Goal: Transaction & Acquisition: Purchase product/service

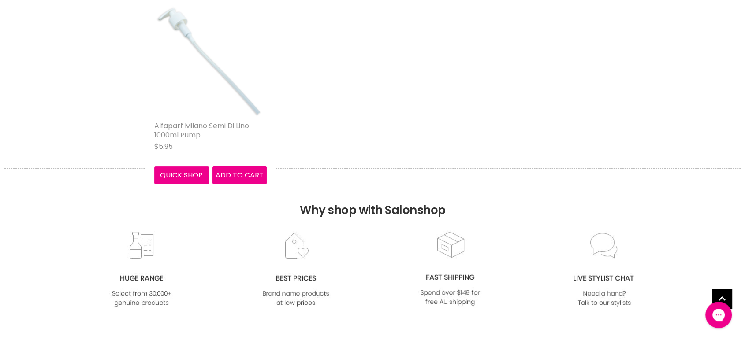
click at [213, 121] on link "Alfaparf Milano Semi Di Lino 1000ml Pump" at bounding box center [201, 130] width 95 height 19
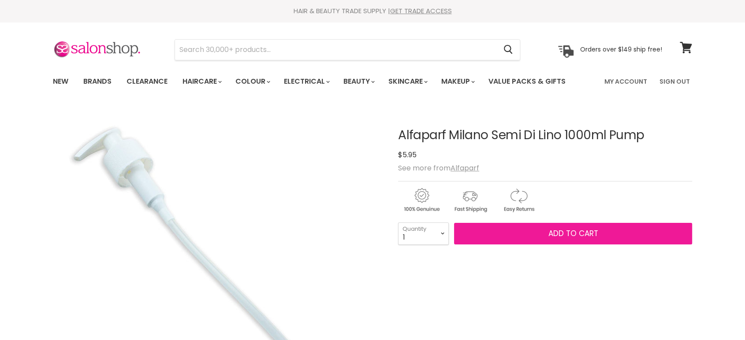
click at [576, 234] on span "Add to cart" at bounding box center [574, 233] width 50 height 11
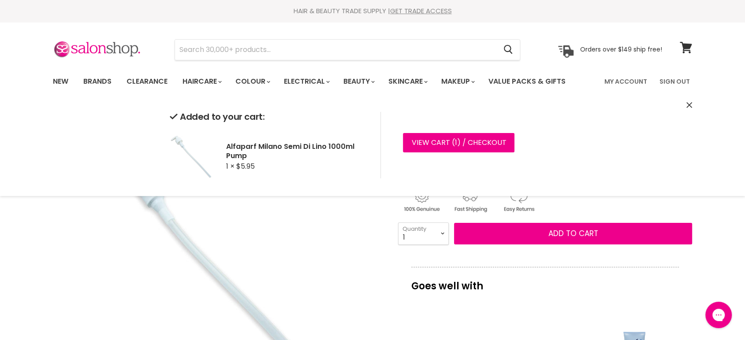
click at [688, 108] on button "Close" at bounding box center [690, 105] width 6 height 9
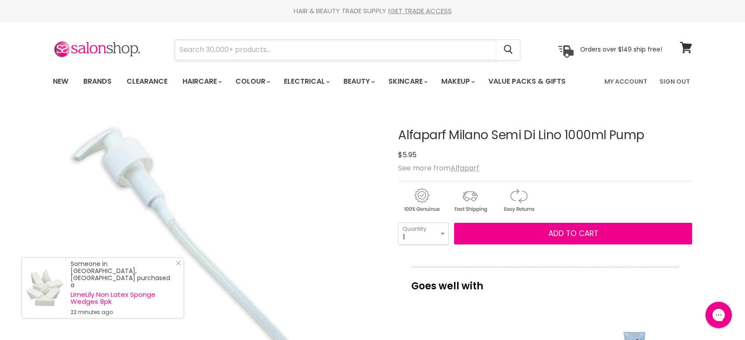
paste input "Alfaparf Semi Di Lino Diamond"
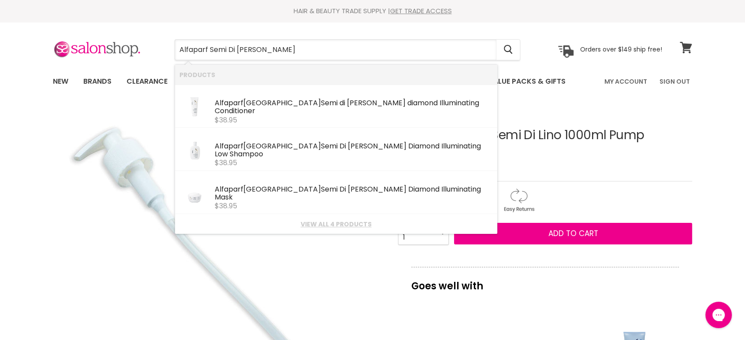
type input "Alfaparf Semi Di Lino Diamond"
click at [685, 49] on icon at bounding box center [686, 47] width 12 height 11
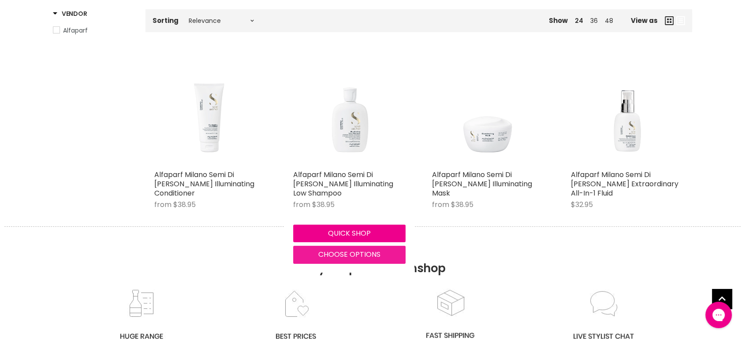
click at [336, 257] on span "Choose options" at bounding box center [349, 255] width 62 height 10
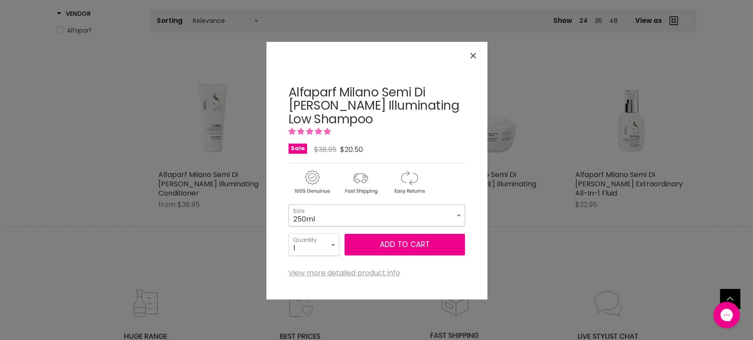
click at [325, 220] on select "250ml 1 Litre" at bounding box center [376, 216] width 176 height 22
click at [288, 205] on select "250ml 1 Litre" at bounding box center [376, 216] width 176 height 22
select select "1 Litre"
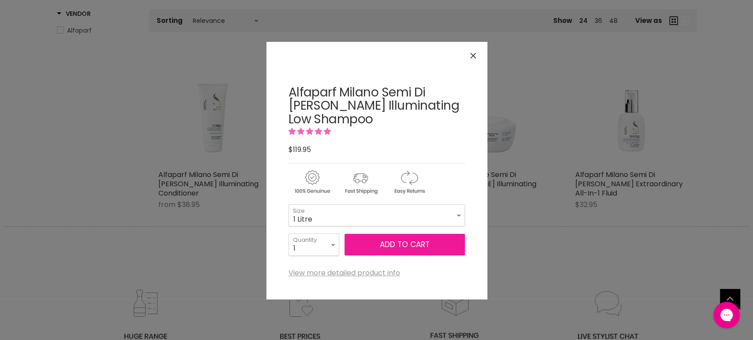
click at [395, 245] on button "Add to cart" at bounding box center [404, 245] width 120 height 22
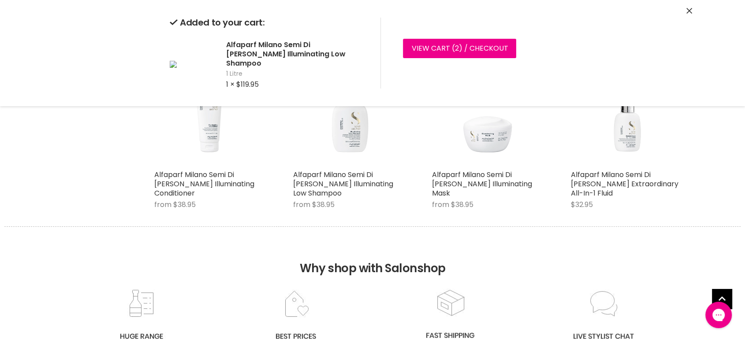
click at [692, 9] on icon "Close" at bounding box center [690, 11] width 6 height 6
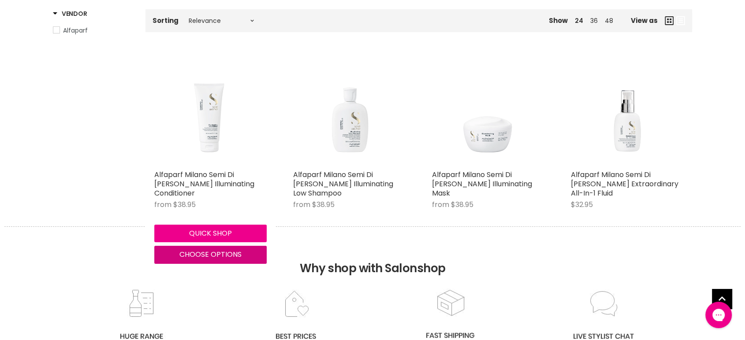
click at [229, 256] on span "Choose options" at bounding box center [210, 255] width 62 height 10
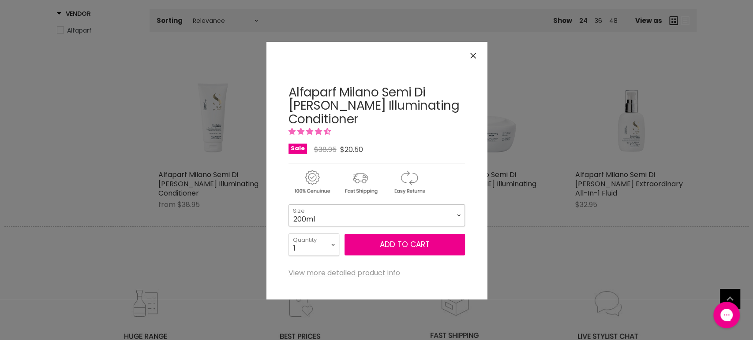
click at [352, 212] on select "200ml 1 Litre" at bounding box center [376, 216] width 176 height 22
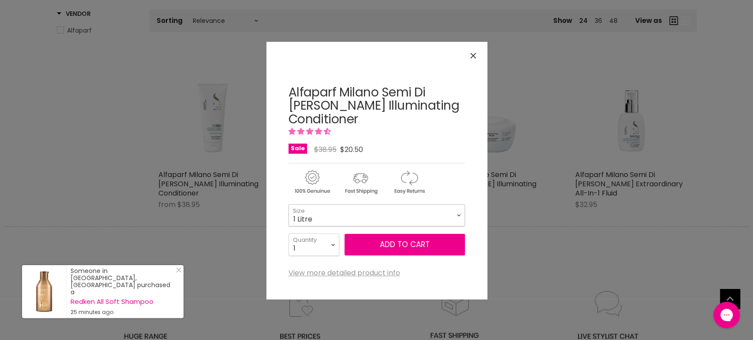
click at [288, 205] on select "200ml 1 Litre" at bounding box center [376, 216] width 176 height 22
select select "1 Litre"
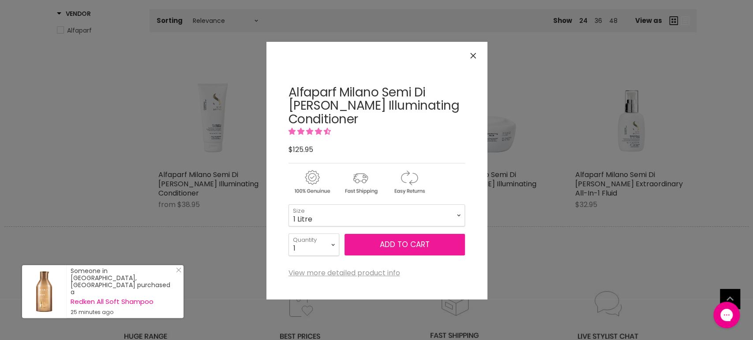
click at [377, 247] on button "Add to cart" at bounding box center [404, 245] width 120 height 22
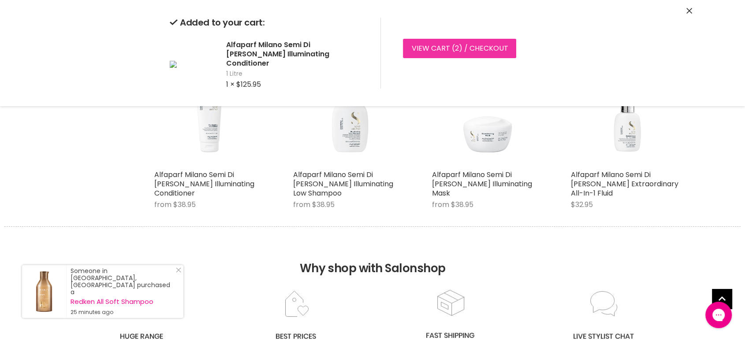
click at [437, 49] on link "View cart ( 2 ) / Checkout" at bounding box center [459, 48] width 113 height 19
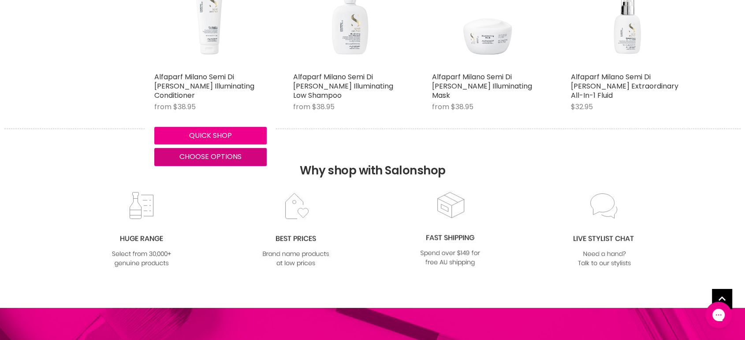
click at [203, 157] on span "Choose options" at bounding box center [210, 157] width 62 height 10
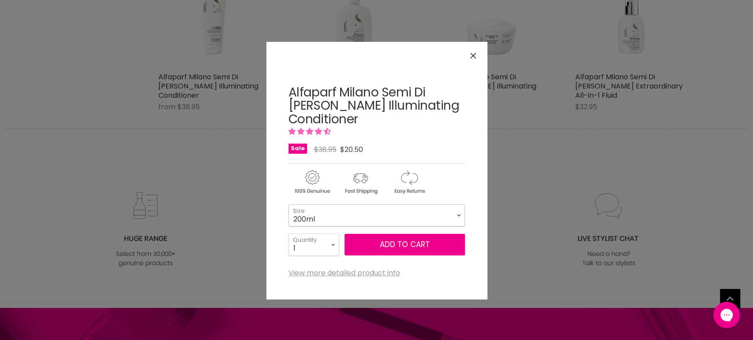
click at [389, 222] on select "200ml 1 Litre" at bounding box center [376, 216] width 176 height 22
click at [288, 205] on select "200ml 1 Litre" at bounding box center [376, 216] width 176 height 22
select select "1 Litre"
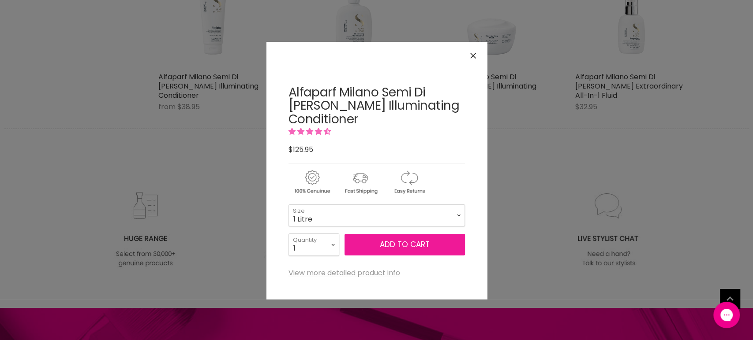
click at [374, 242] on button "Add to cart" at bounding box center [404, 245] width 120 height 22
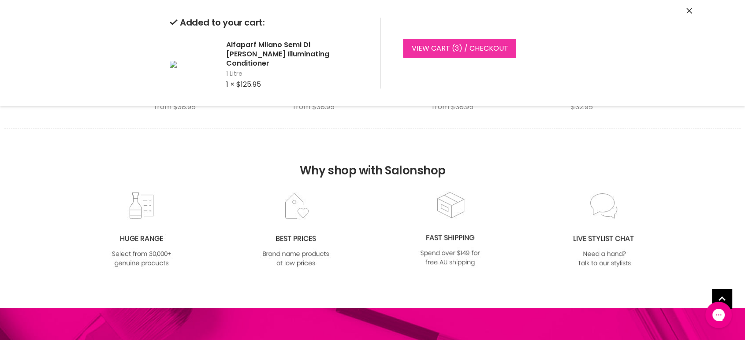
click at [437, 49] on link "View cart ( 3 ) / Checkout" at bounding box center [459, 48] width 113 height 19
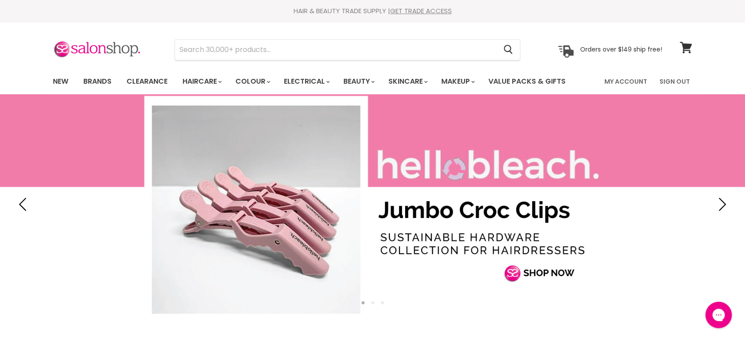
type input "Muk Express Toners"
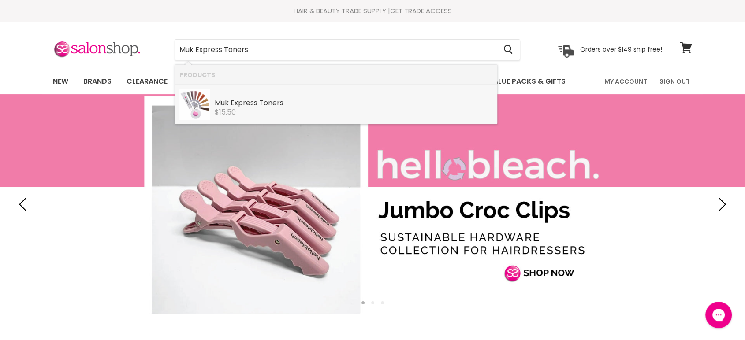
click at [260, 112] on div "$15.50" at bounding box center [354, 112] width 278 height 8
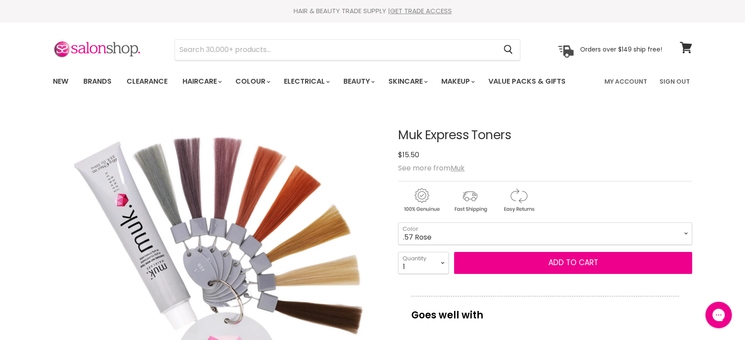
click at [398, 223] on select ".1 Ash .12 Smokey Silver .2 Lilac .57 Rose .42 Coral .37 Soft Gold .72 Pearl .0…" at bounding box center [545, 234] width 294 height 22
select select ".57 Rose"
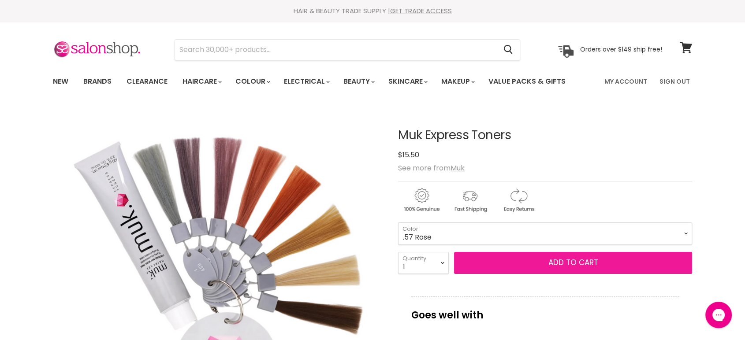
click at [550, 264] on button "Add to cart" at bounding box center [573, 263] width 238 height 22
click at [565, 265] on button "Add to cart" at bounding box center [573, 263] width 238 height 22
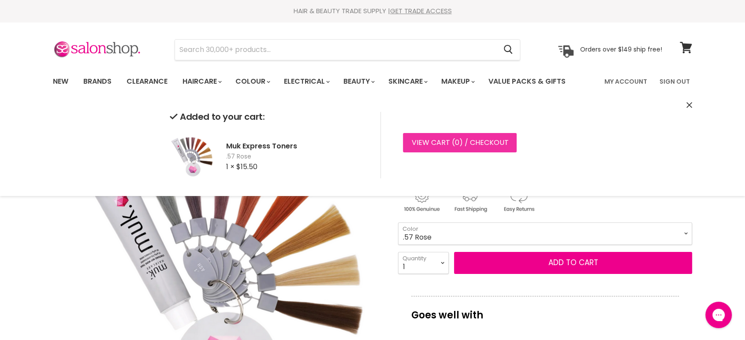
click at [437, 152] on link "View cart ( 0 ) / Checkout" at bounding box center [460, 142] width 114 height 19
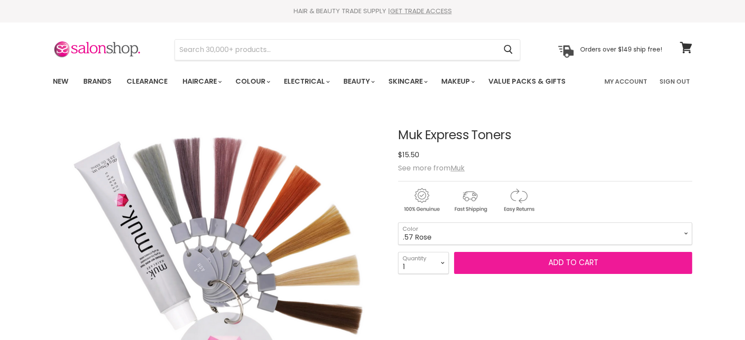
click at [559, 260] on span "Add to cart" at bounding box center [574, 263] width 50 height 11
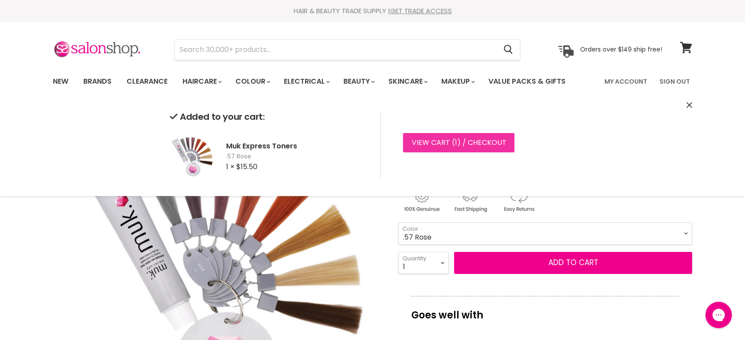
click at [433, 138] on link "View cart ( 1 ) / Checkout" at bounding box center [459, 142] width 112 height 19
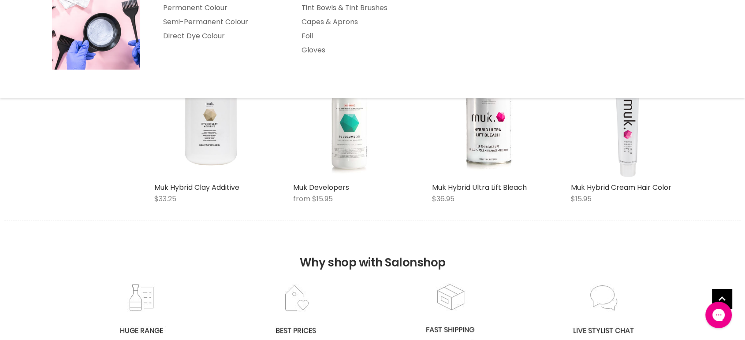
scroll to position [147, 0]
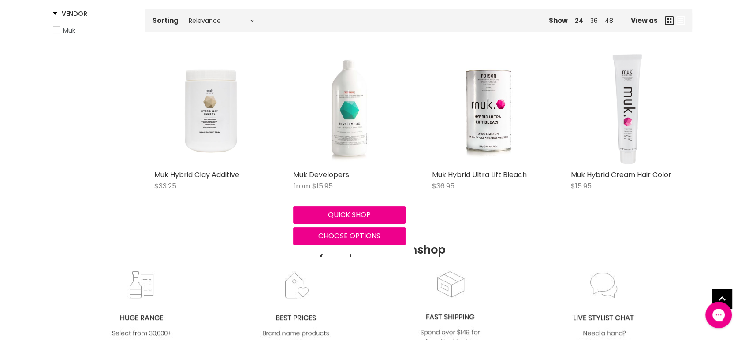
click at [336, 145] on img "Main content" at bounding box center [349, 109] width 75 height 112
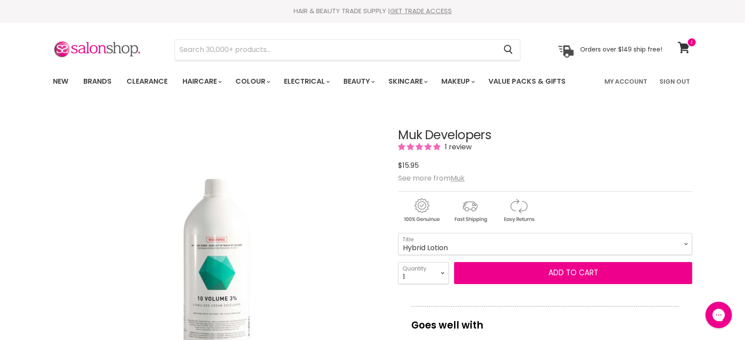
click at [398, 233] on select "10Vol 20Vol 30Vol 40Vol Hybrid Lotion Hybrid Intense Lotion Inter-Blend Man Lot…" at bounding box center [545, 244] width 294 height 22
select select "Hybrid Lotion"
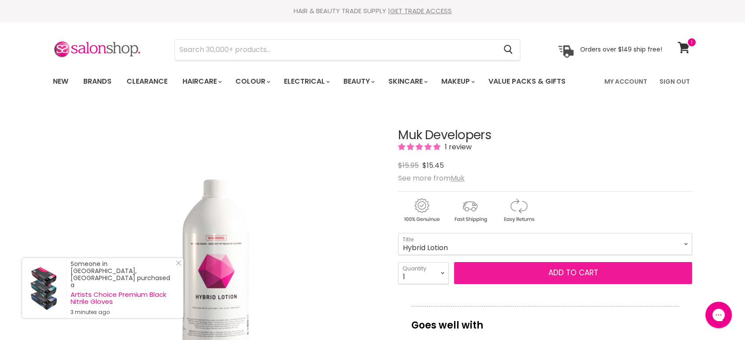
click at [545, 270] on button "Add to cart" at bounding box center [573, 273] width 238 height 22
click at [565, 272] on button "Add to cart" at bounding box center [573, 273] width 238 height 22
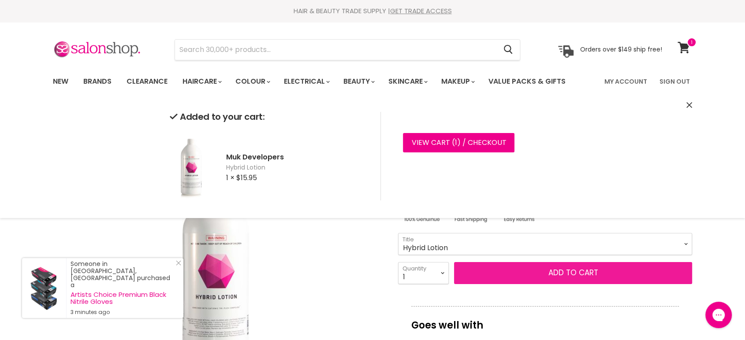
click at [565, 271] on button "Add to cart" at bounding box center [573, 273] width 238 height 22
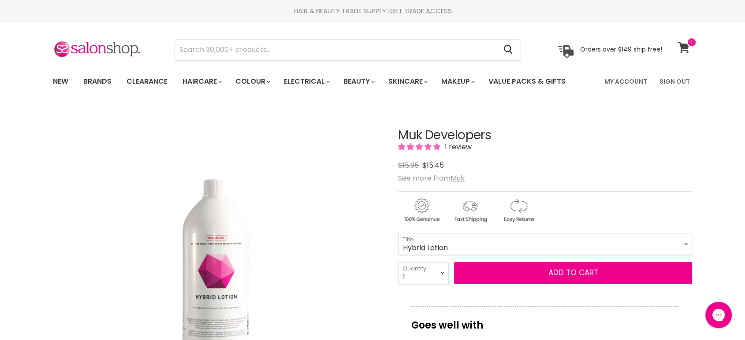
click at [685, 50] on icon at bounding box center [684, 47] width 12 height 11
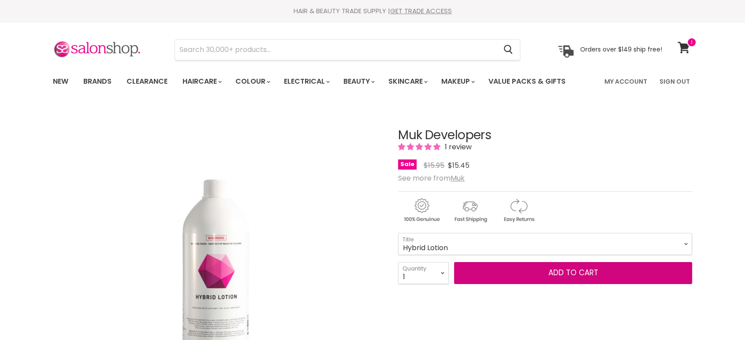
click at [561, 273] on span "Add to cart" at bounding box center [574, 273] width 50 height 11
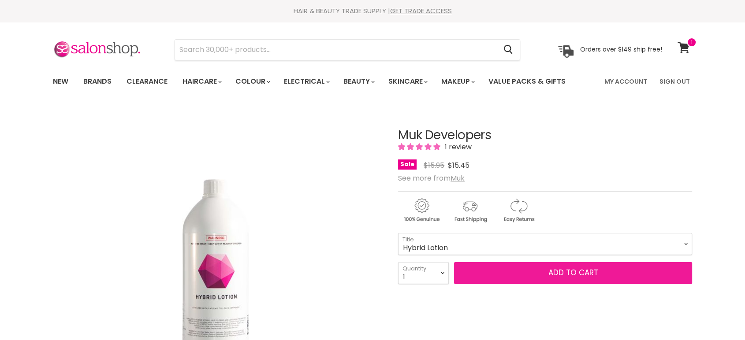
drag, startPoint x: 0, startPoint y: 0, endPoint x: 561, endPoint y: 273, distance: 623.9
click at [561, 273] on span "Add to cart" at bounding box center [574, 273] width 50 height 11
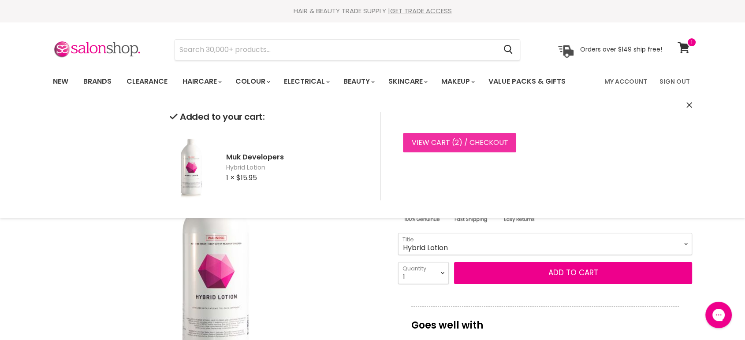
click at [425, 140] on link "View cart ( 2 ) / Checkout" at bounding box center [459, 142] width 113 height 19
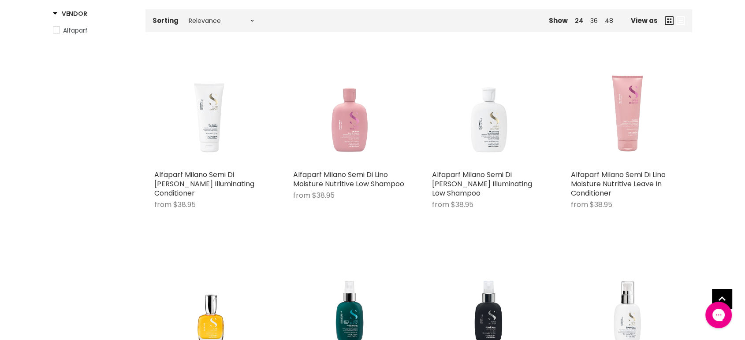
click at [327, 258] on span "Choose options" at bounding box center [349, 255] width 62 height 10
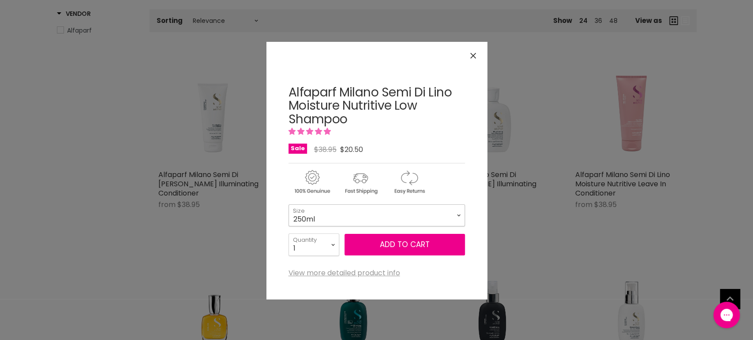
click at [352, 217] on select "250ml 1 Litre" at bounding box center [376, 216] width 176 height 22
click at [288, 205] on select "250ml 1 Litre" at bounding box center [376, 216] width 176 height 22
select select "1 Litre"
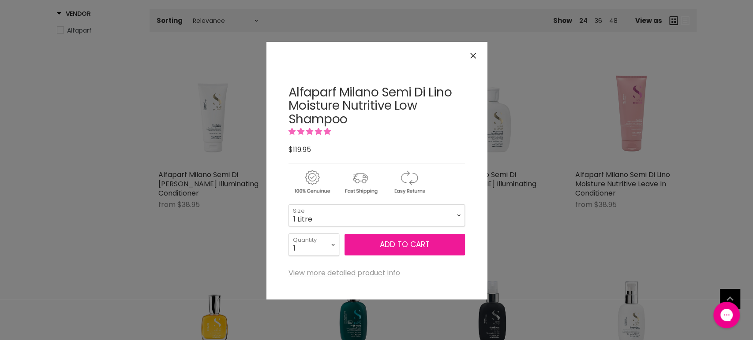
click at [411, 244] on button "Add to cart" at bounding box center [404, 245] width 120 height 22
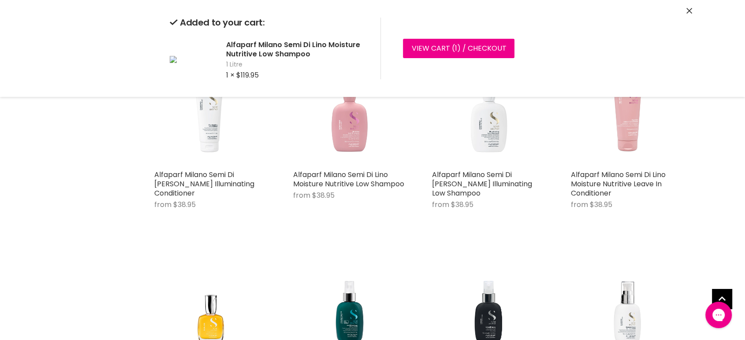
click at [692, 8] on icon "Close" at bounding box center [690, 11] width 6 height 6
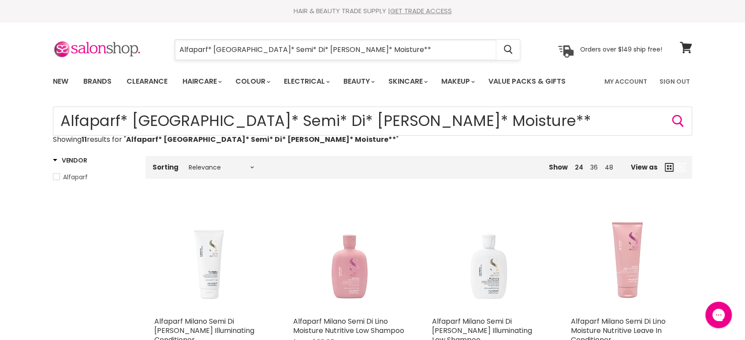
click at [389, 42] on input "Alfaparf* Milano* Semi* Di* Lino* Moisture**" at bounding box center [336, 50] width 322 height 20
click at [680, 52] on icon at bounding box center [686, 47] width 12 height 11
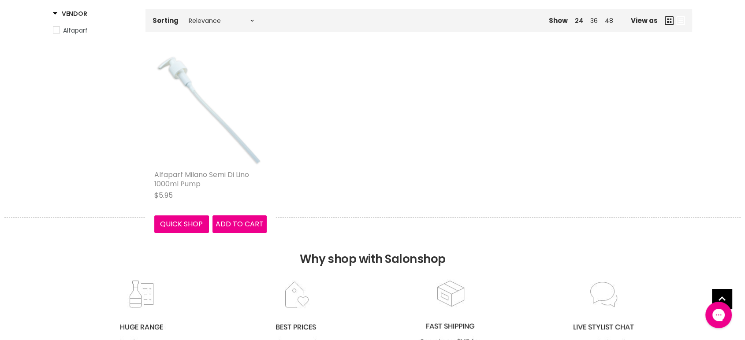
click at [213, 172] on link "Alfaparf Milano Semi Di Lino 1000ml Pump" at bounding box center [201, 179] width 95 height 19
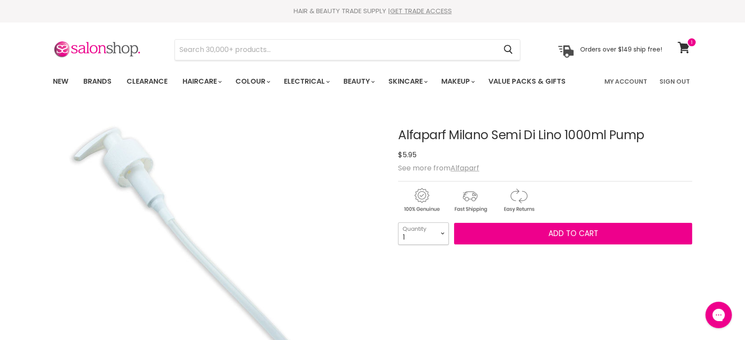
click at [440, 228] on select "1 2 3 4 5 6 7 8 9 10+" at bounding box center [423, 234] width 51 height 22
select select "2"
click at [398, 223] on select "1 2 3 4 5 6 7 8 9 10+" at bounding box center [423, 234] width 51 height 22
type input "2"
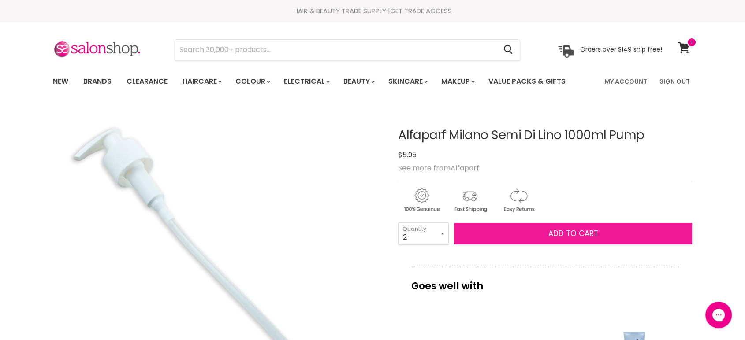
click at [555, 227] on button "Add to cart" at bounding box center [573, 234] width 238 height 22
click at [567, 228] on span "Add to cart" at bounding box center [574, 233] width 50 height 11
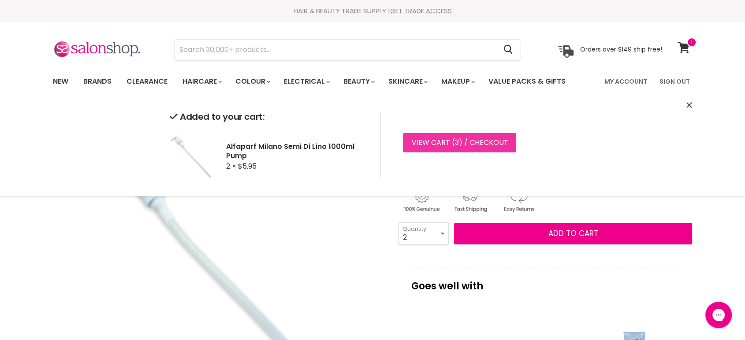
click at [428, 145] on link "View cart ( 3 ) / Checkout" at bounding box center [459, 142] width 113 height 19
